Goal: Register for event/course

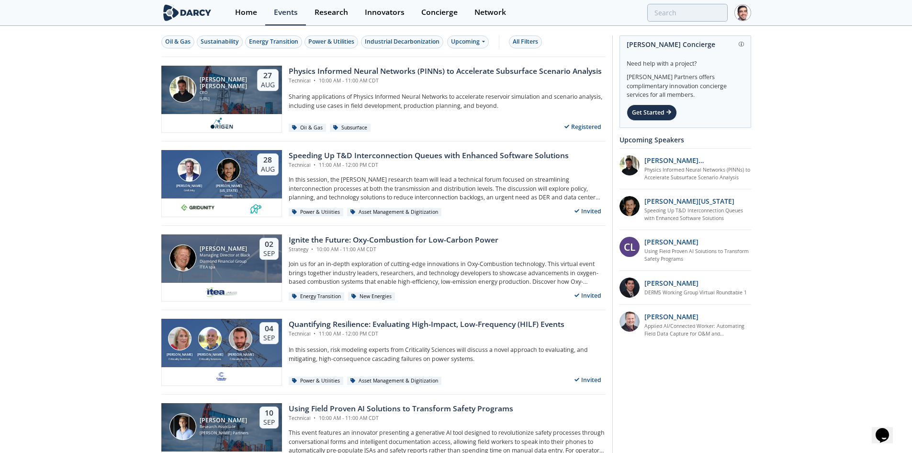
click at [200, 41] on button "Sustainability" at bounding box center [220, 41] width 46 height 13
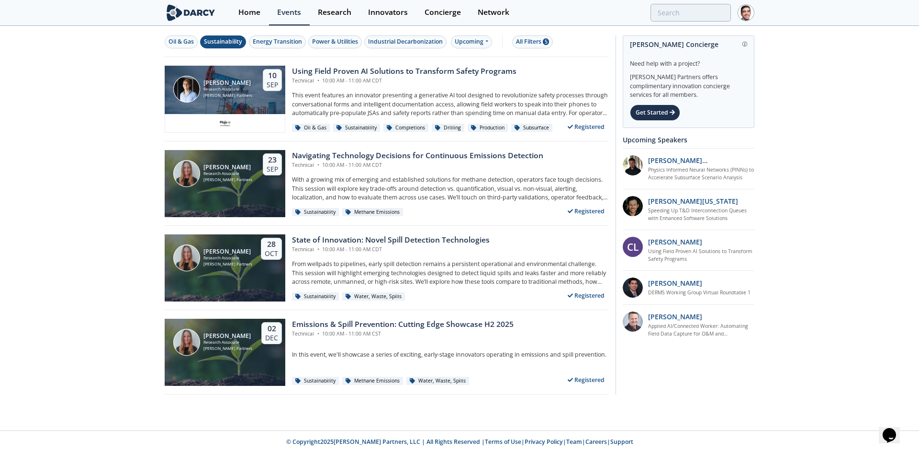
drag, startPoint x: 185, startPoint y: 42, endPoint x: 200, endPoint y: 43, distance: 14.9
click at [185, 42] on div "Oil & Gas" at bounding box center [181, 41] width 25 height 9
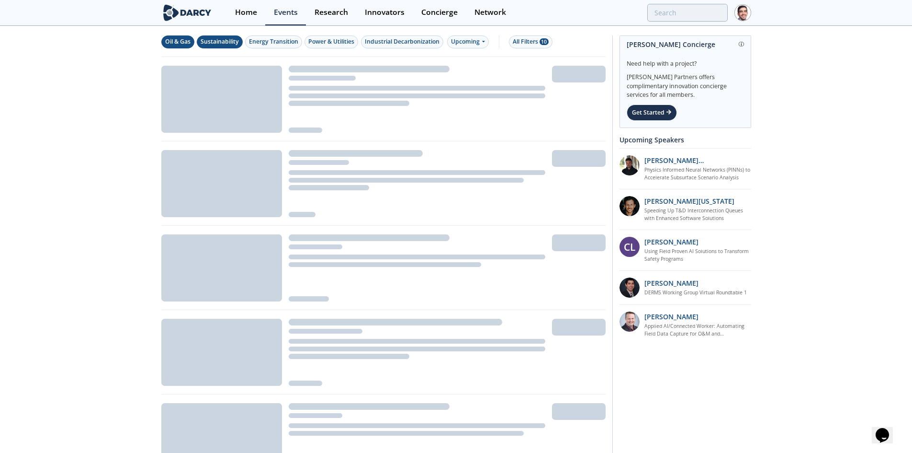
click at [229, 42] on div "Sustainability" at bounding box center [220, 41] width 38 height 9
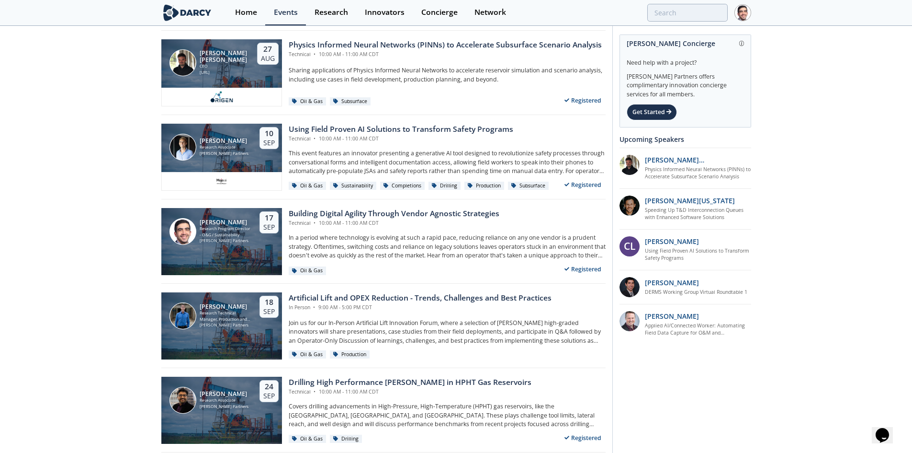
scroll to position [96, 0]
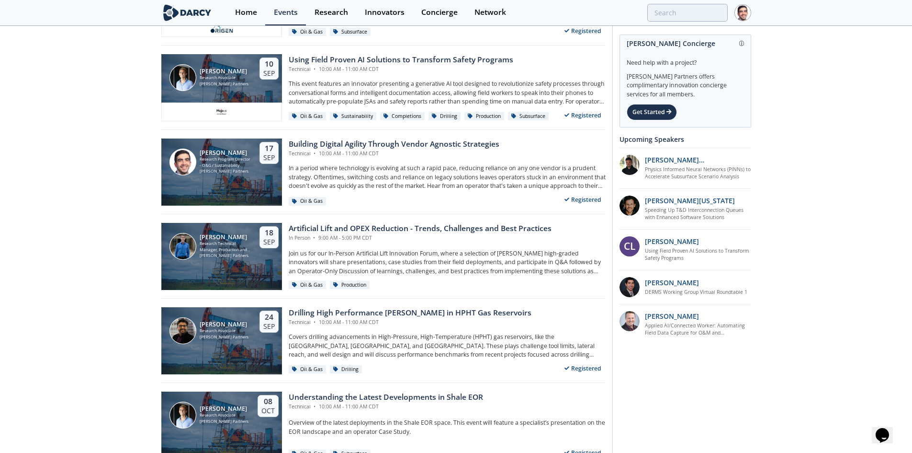
click at [306, 141] on div "Building Digital Agility Through Vendor Agnostic Strategies" at bounding box center [394, 143] width 211 height 11
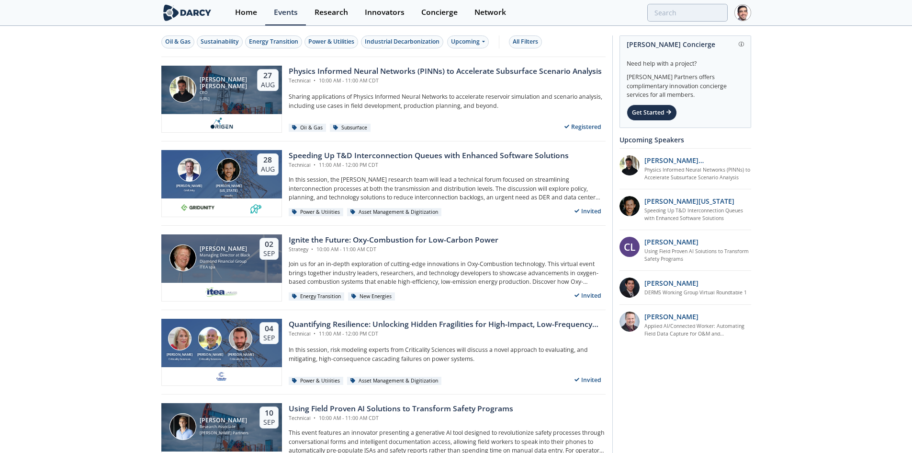
click at [274, 37] on div "Energy Transition" at bounding box center [273, 41] width 49 height 9
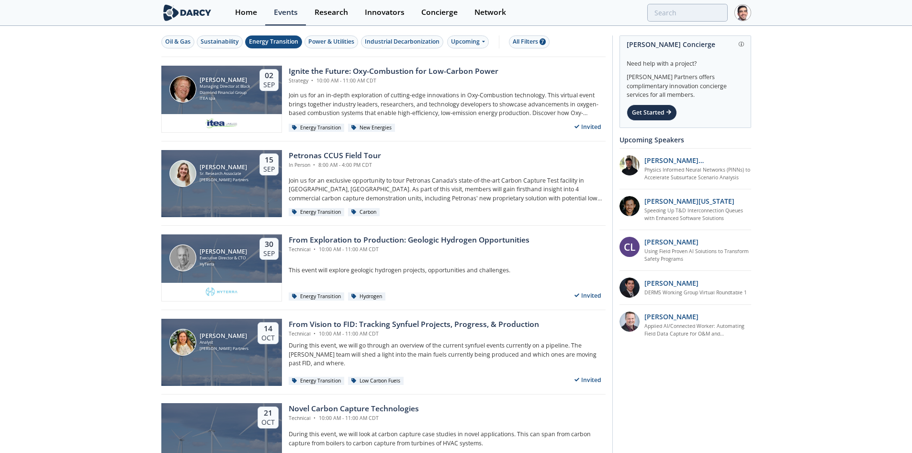
click at [326, 43] on div "Power & Utilities" at bounding box center [331, 41] width 46 height 9
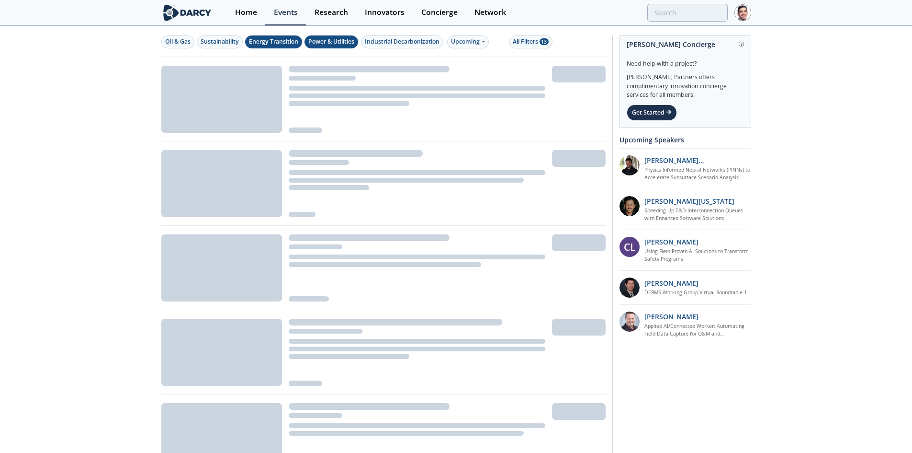
click at [278, 43] on div "Energy Transition" at bounding box center [273, 41] width 49 height 9
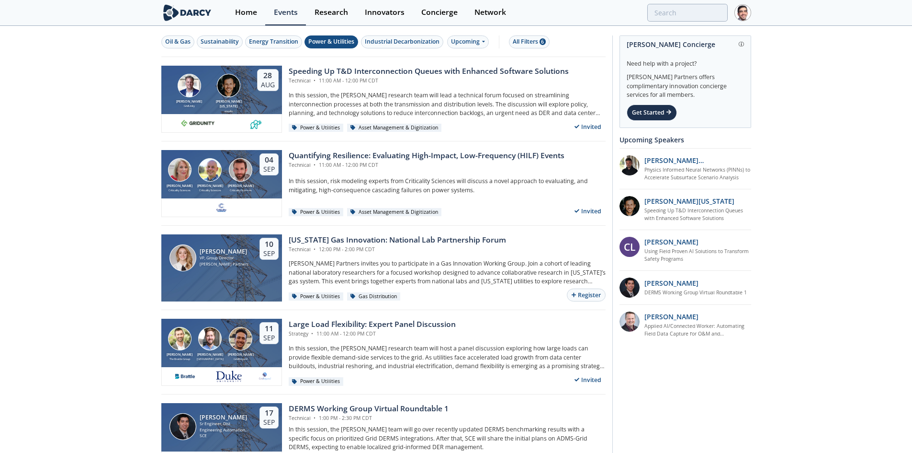
click at [185, 45] on div "Oil & Gas" at bounding box center [177, 41] width 25 height 9
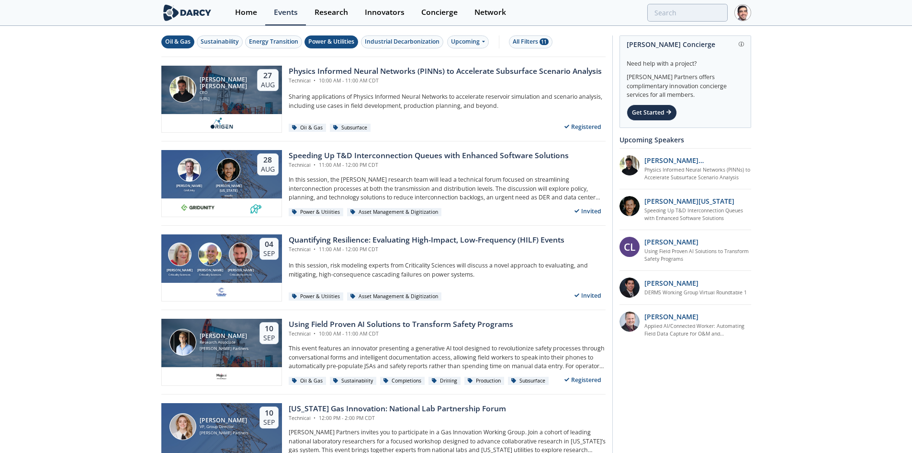
click at [183, 44] on div "Oil & Gas" at bounding box center [177, 41] width 25 height 9
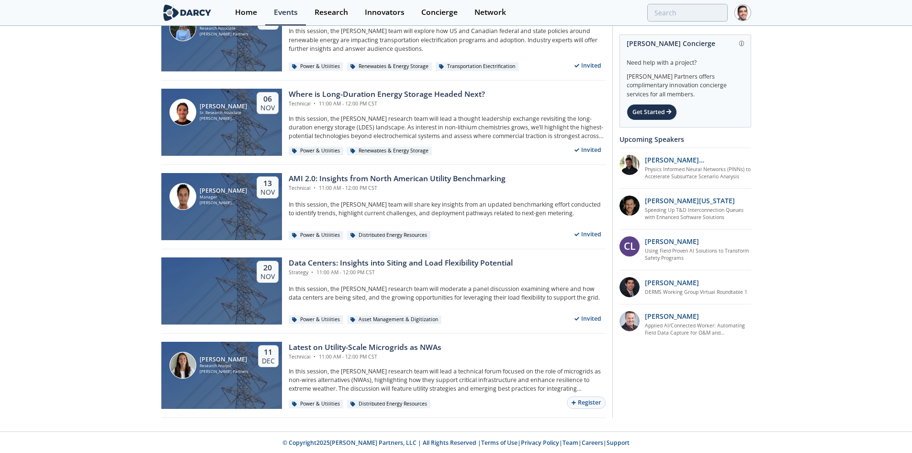
scroll to position [989, 0]
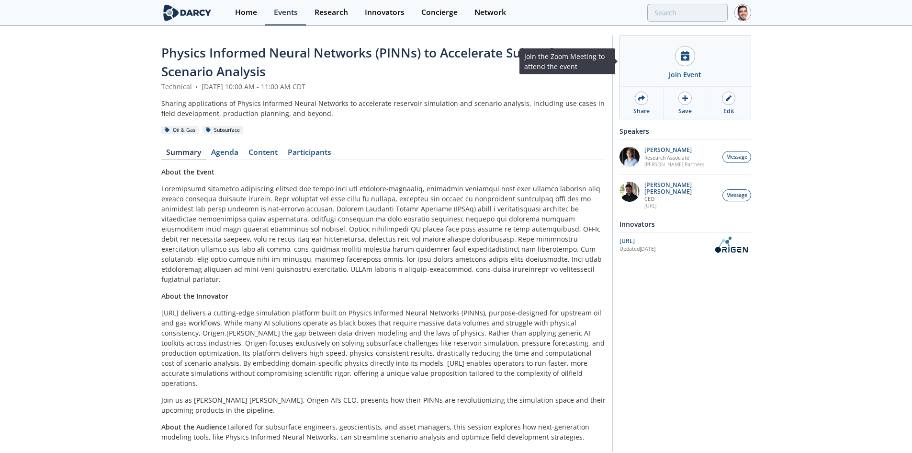
click at [672, 53] on div "Join Event" at bounding box center [685, 61] width 131 height 51
